Goal: Task Accomplishment & Management: Manage account settings

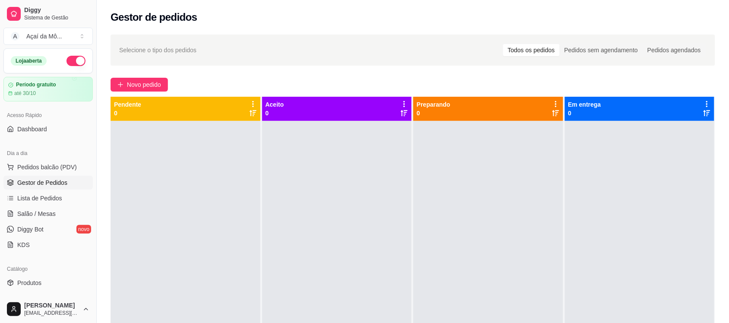
click at [427, 68] on div "Selecione o tipo dos pedidos Todos os pedidos Pedidos sem agendamento Pedidos a…" at bounding box center [413, 229] width 632 height 401
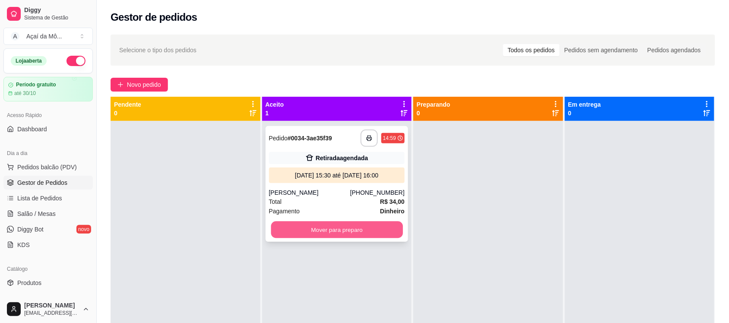
click at [355, 231] on button "Mover para preparo" at bounding box center [337, 229] width 132 height 17
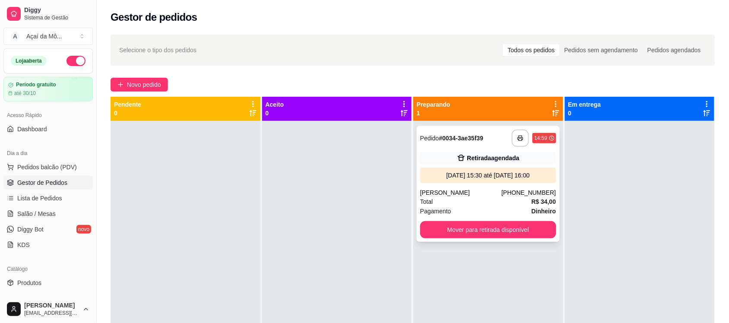
click at [445, 190] on div "[PERSON_NAME]" at bounding box center [460, 192] width 81 height 9
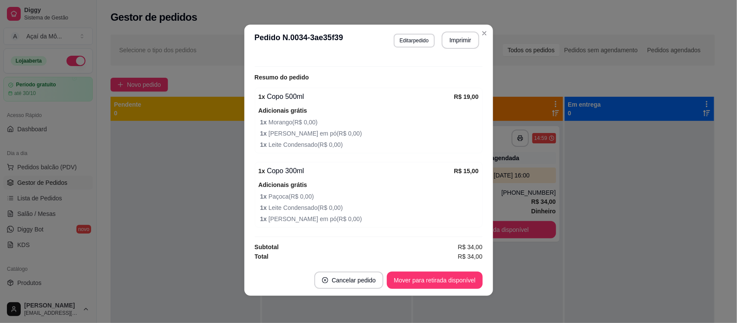
scroll to position [230, 0]
click at [415, 275] on button "Mover para retirada disponível" at bounding box center [435, 280] width 92 height 17
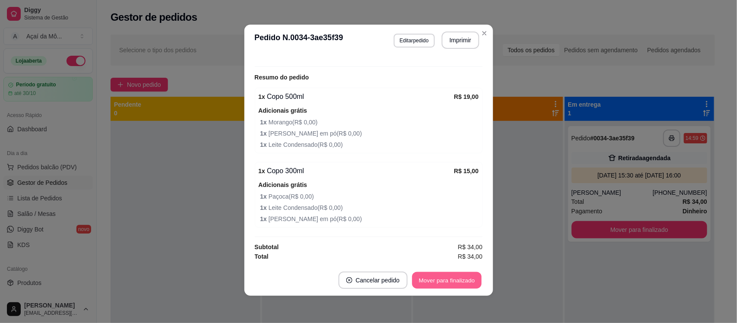
click at [463, 281] on button "Mover para finalizado" at bounding box center [447, 280] width 70 height 17
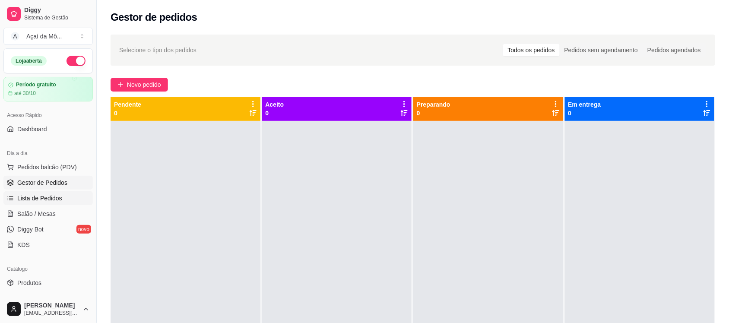
click at [55, 204] on link "Lista de Pedidos" at bounding box center [47, 198] width 89 height 14
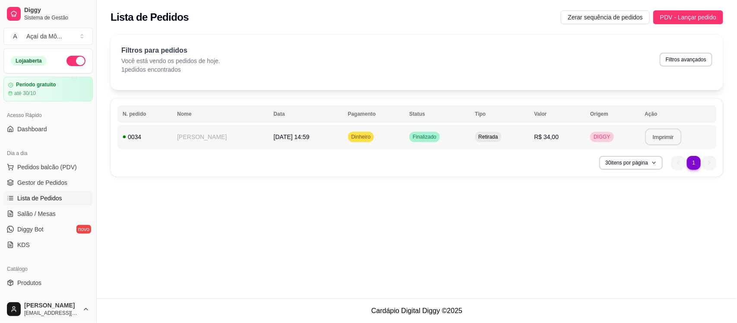
click at [671, 139] on button "Imprimir" at bounding box center [663, 137] width 36 height 17
click at [671, 133] on button "Imprimir" at bounding box center [663, 137] width 36 height 17
click at [668, 139] on button "Imprimir" at bounding box center [663, 137] width 36 height 17
click at [661, 143] on button "Imprimir" at bounding box center [663, 137] width 36 height 17
click at [47, 184] on span "Gestor de Pedidos" at bounding box center [42, 182] width 50 height 9
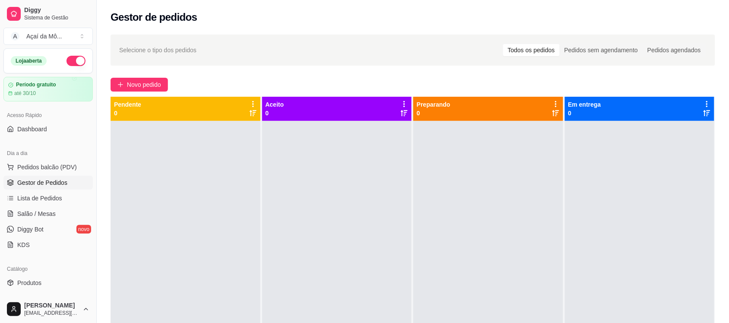
click at [47, 184] on span "Gestor de Pedidos" at bounding box center [42, 182] width 50 height 9
